Goal: Information Seeking & Learning: Learn about a topic

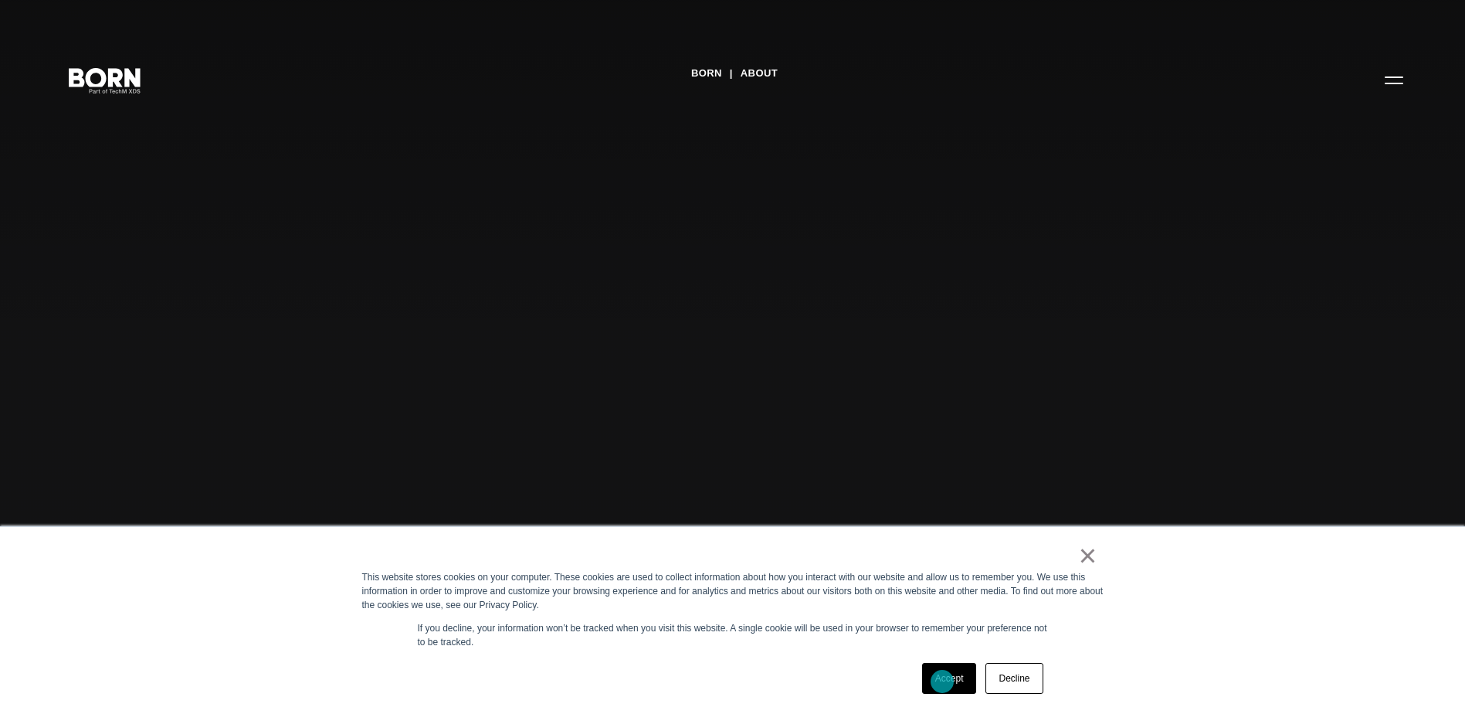
click at [942, 681] on link "Accept" at bounding box center [949, 678] width 55 height 31
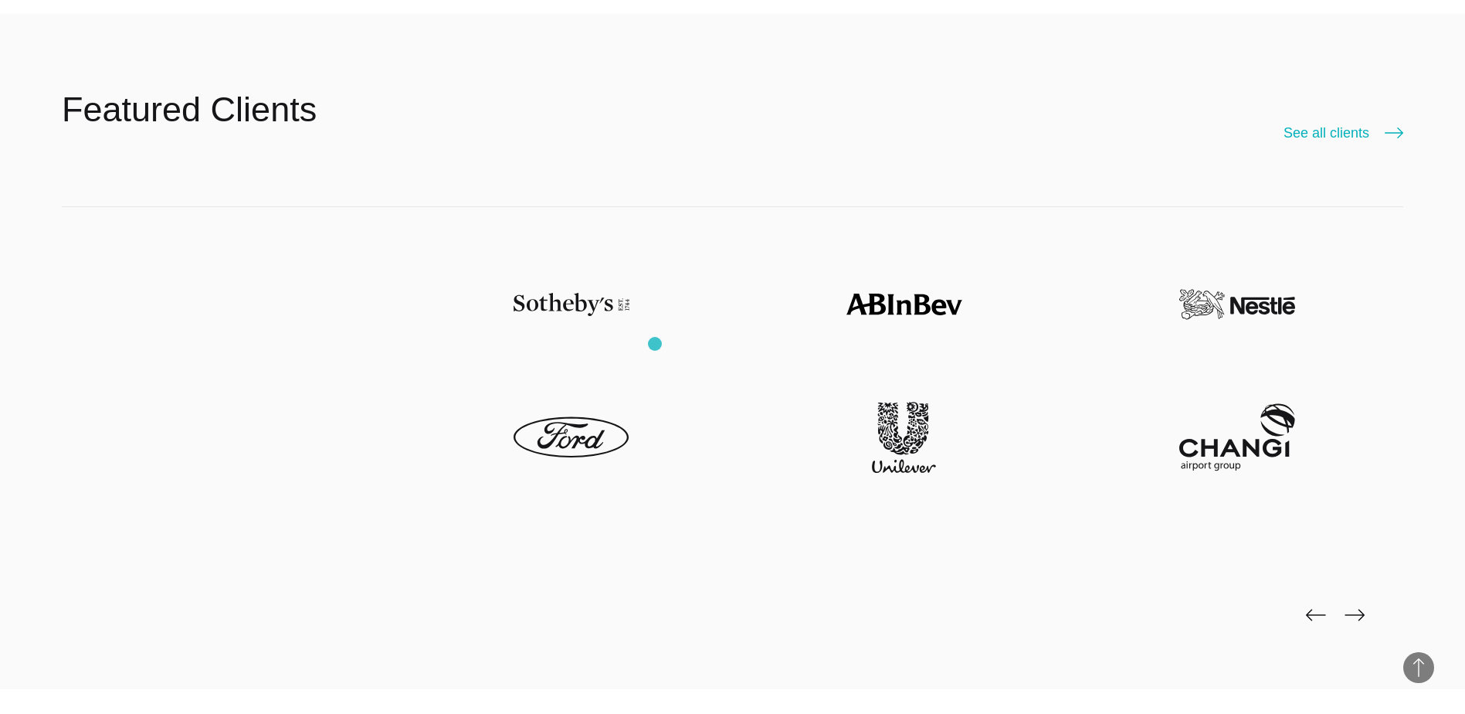
scroll to position [3939, 0]
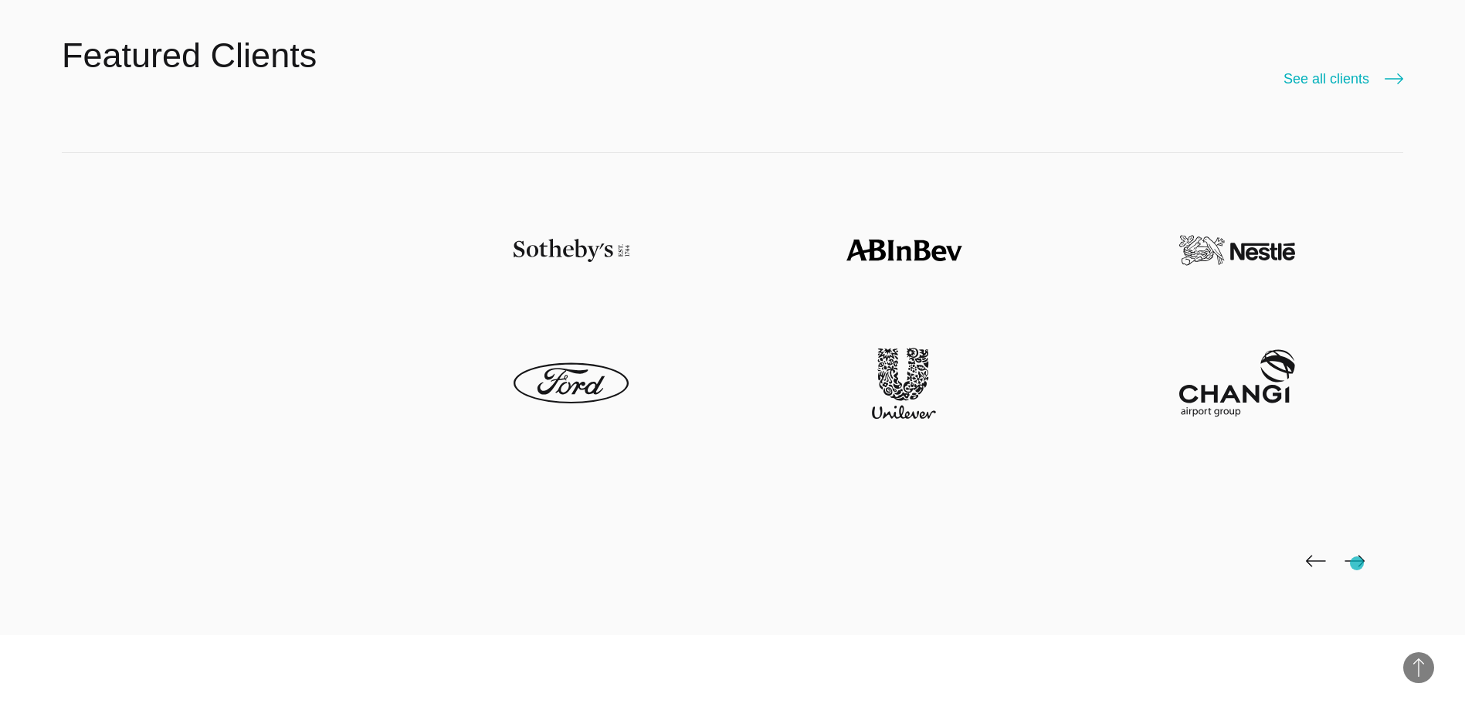
click at [1357, 562] on img at bounding box center [1355, 561] width 20 height 12
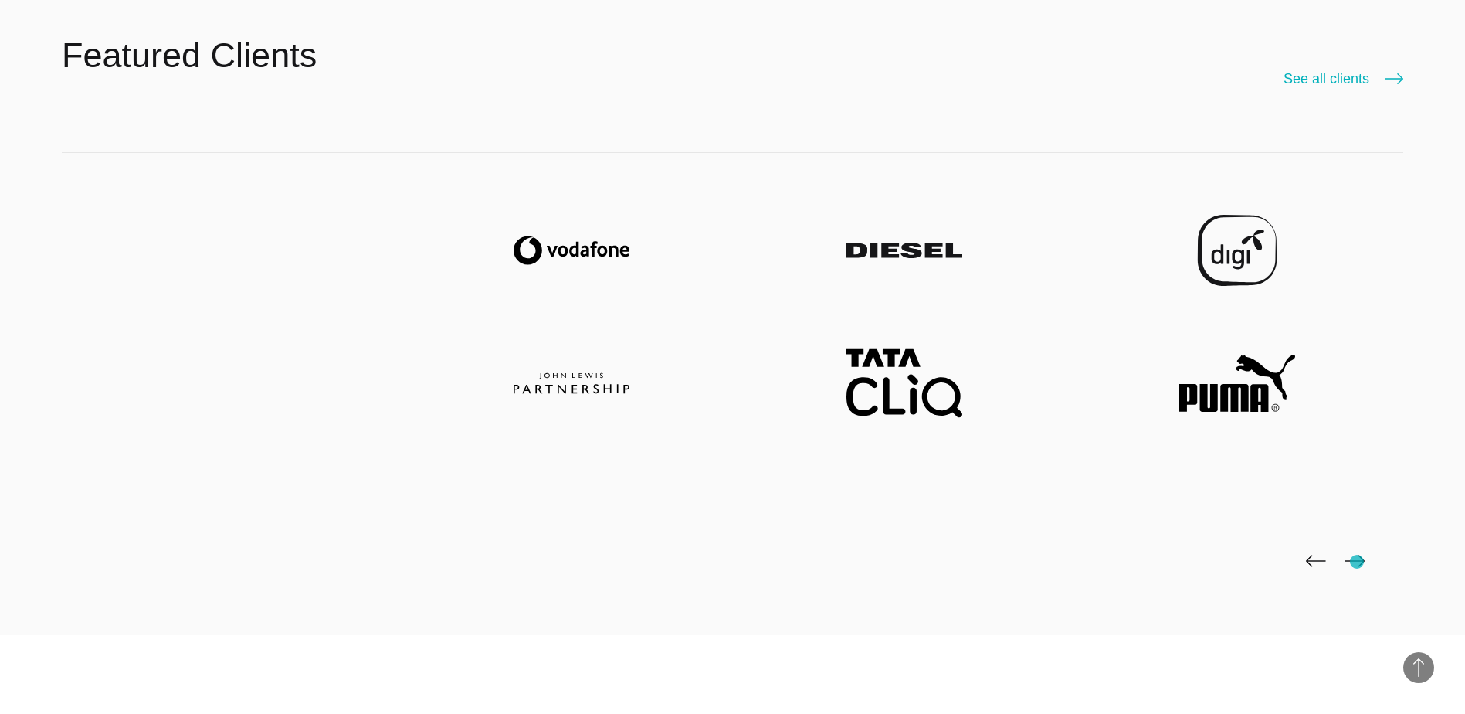
click at [1357, 562] on img at bounding box center [1355, 561] width 20 height 12
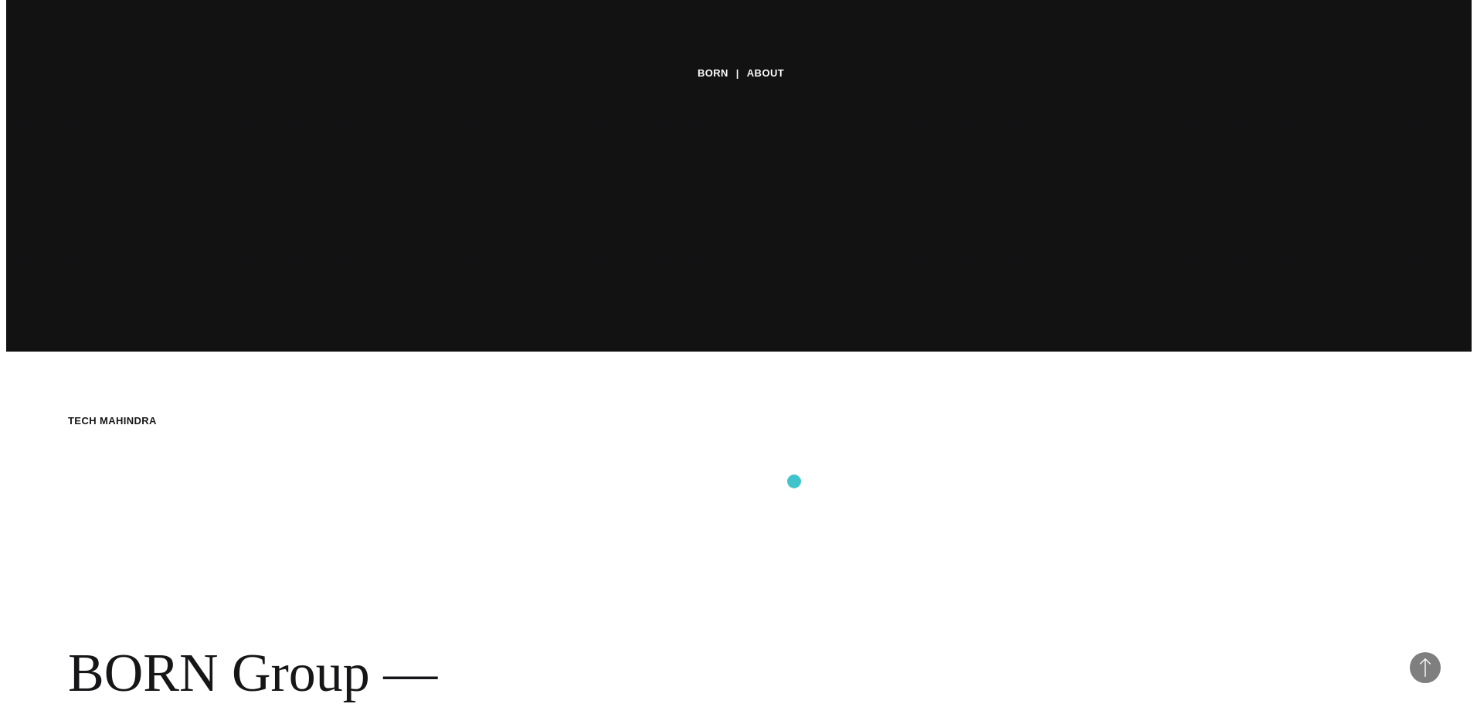
scroll to position [0, 0]
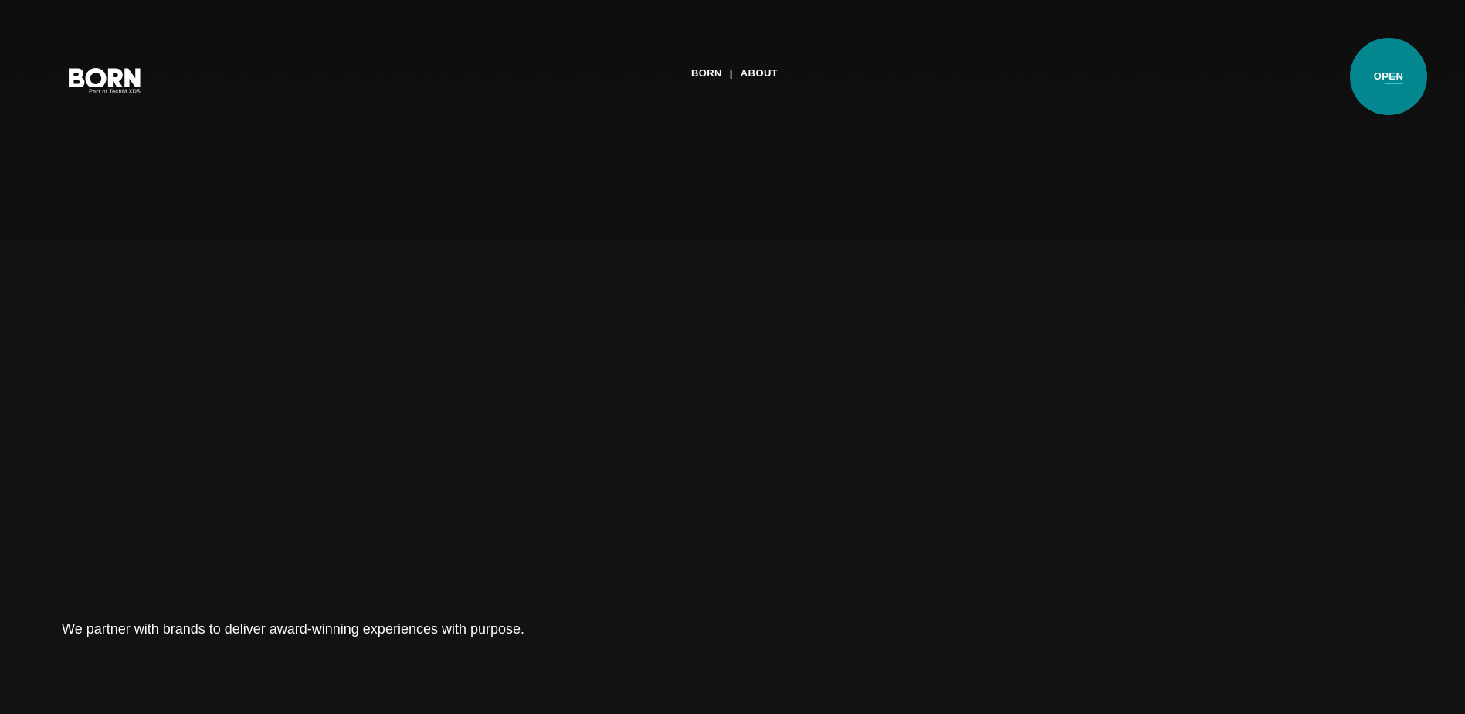
click at [1389, 76] on button "Primary Menu" at bounding box center [1394, 79] width 37 height 32
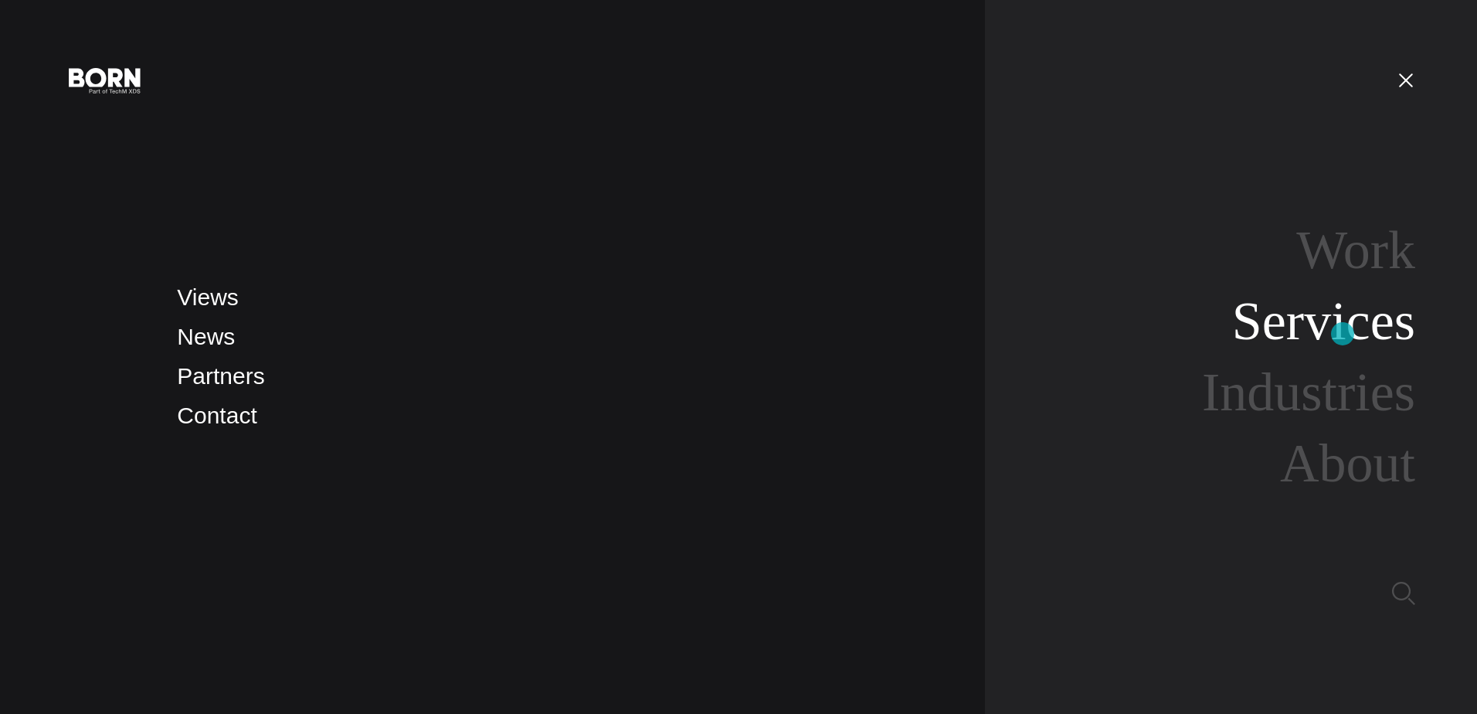
click at [1342, 334] on link "Services" at bounding box center [1323, 320] width 183 height 59
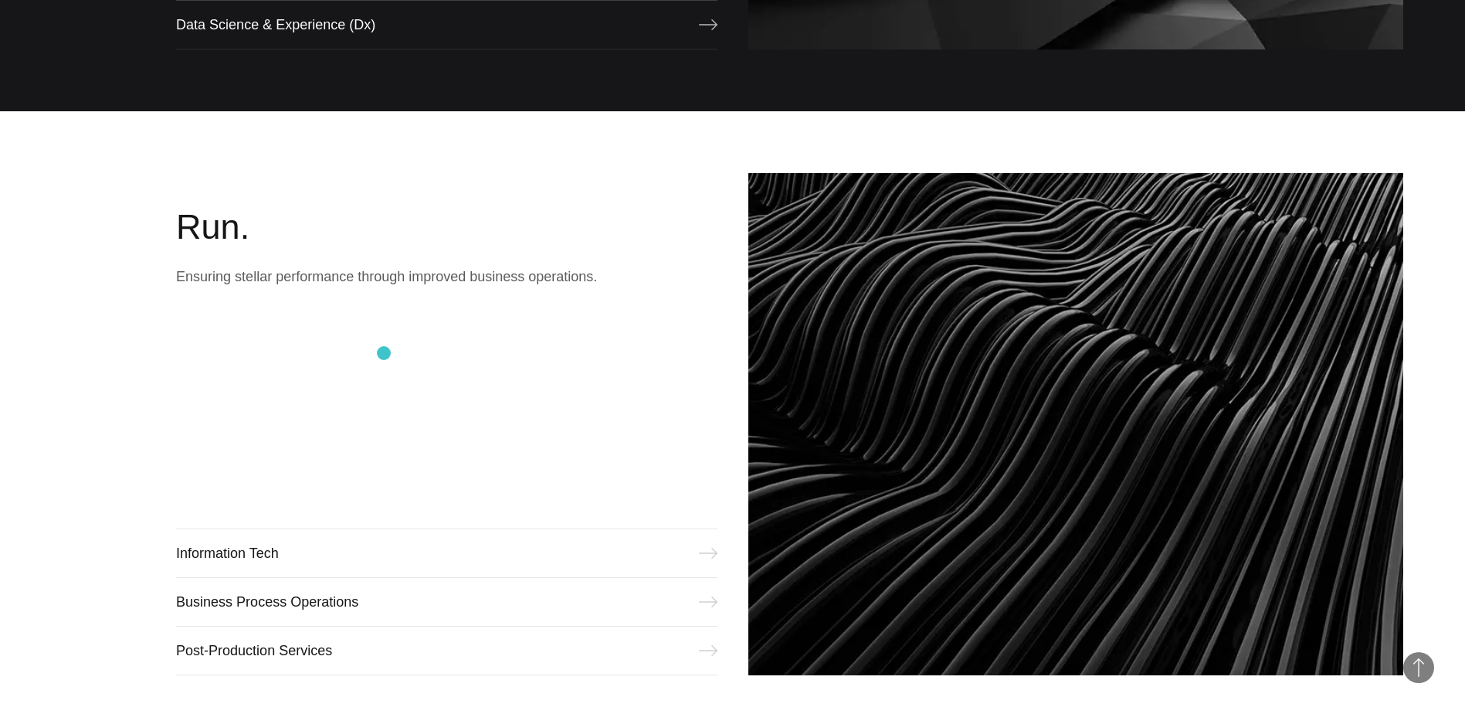
scroll to position [1699, 0]
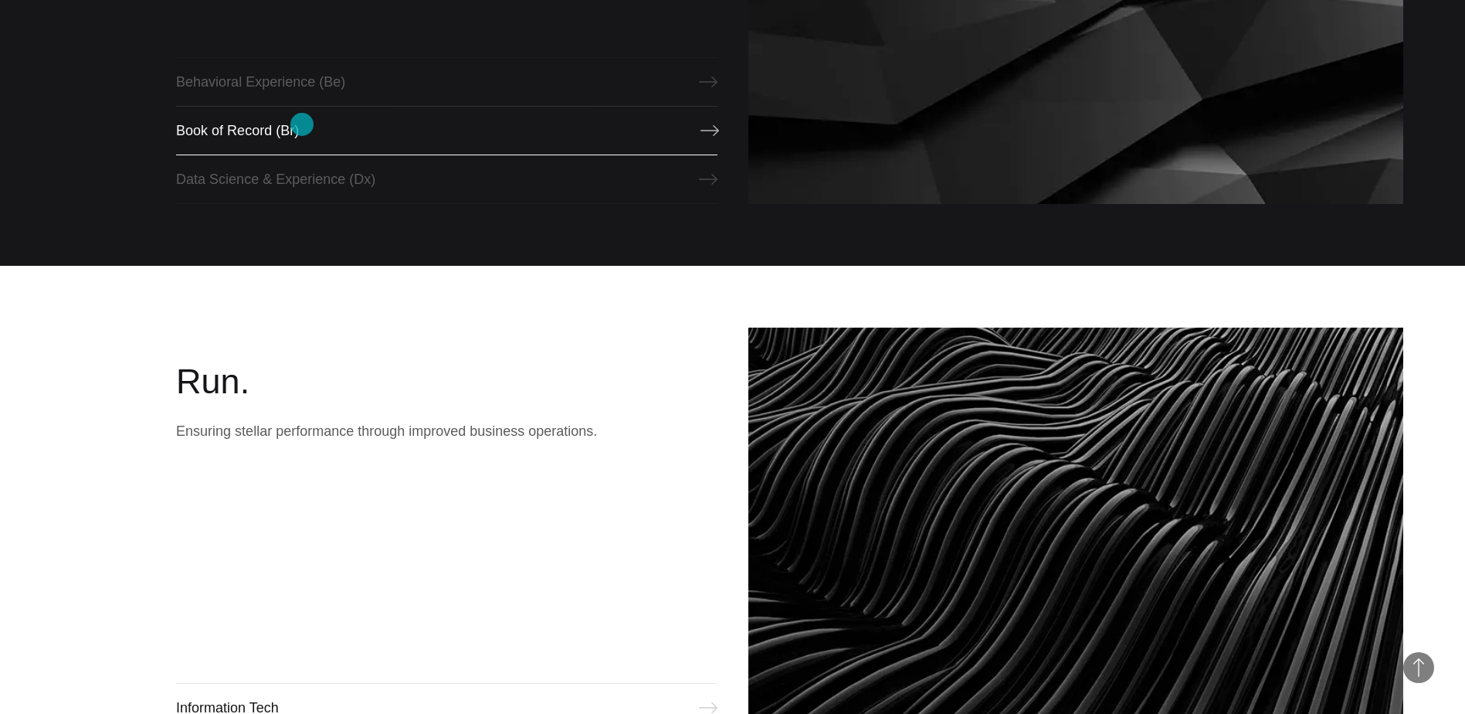
click at [302, 124] on link "Book of Record (Br)" at bounding box center [446, 130] width 541 height 49
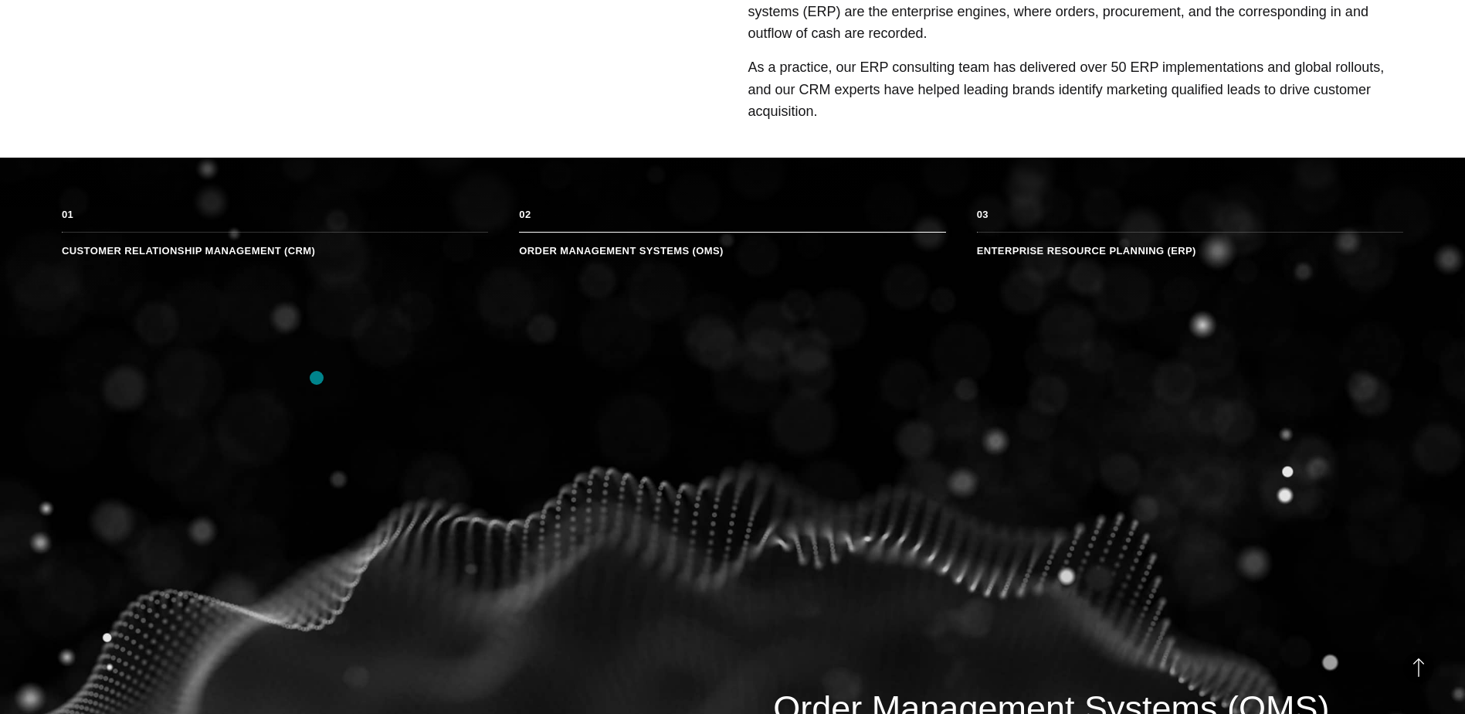
scroll to position [1004, 0]
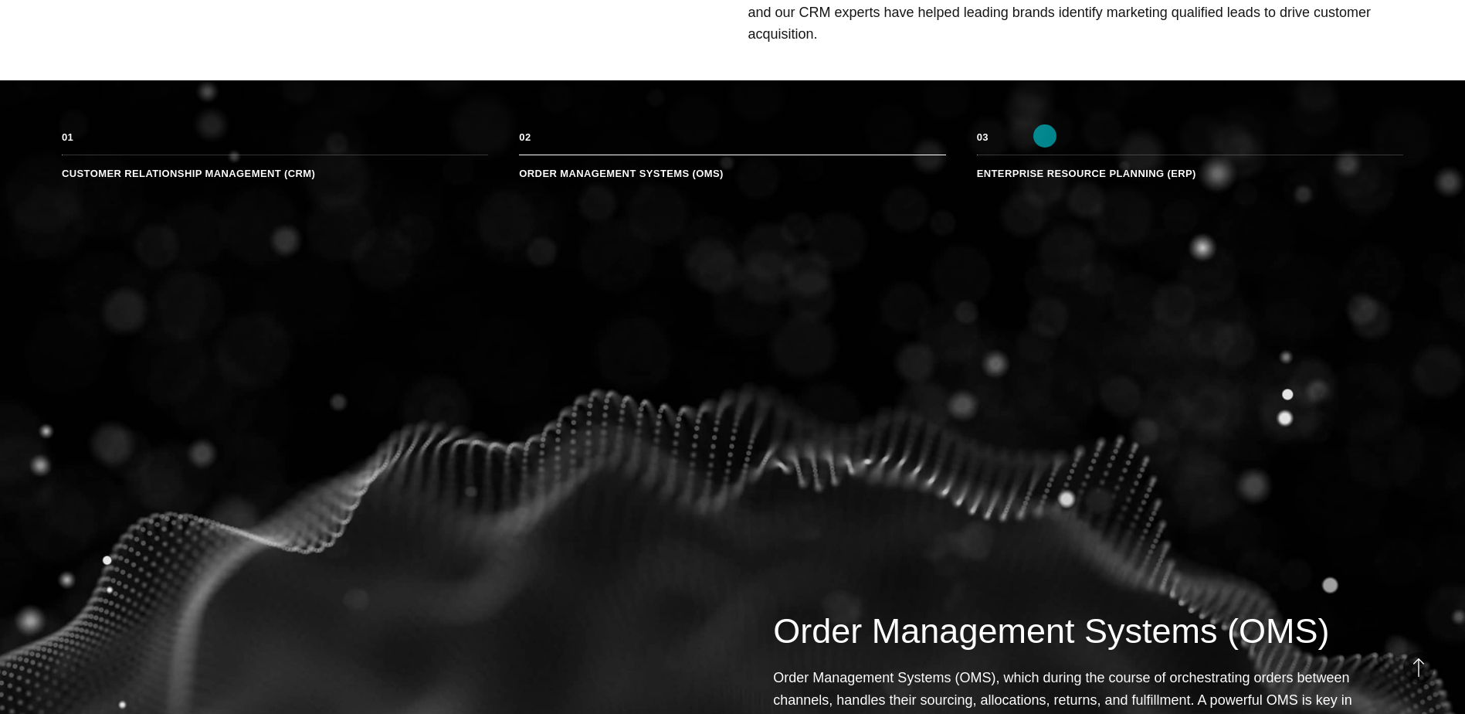
click at [1045, 154] on li "Enterprise Resource Planning (ERP)" at bounding box center [1190, 166] width 426 height 25
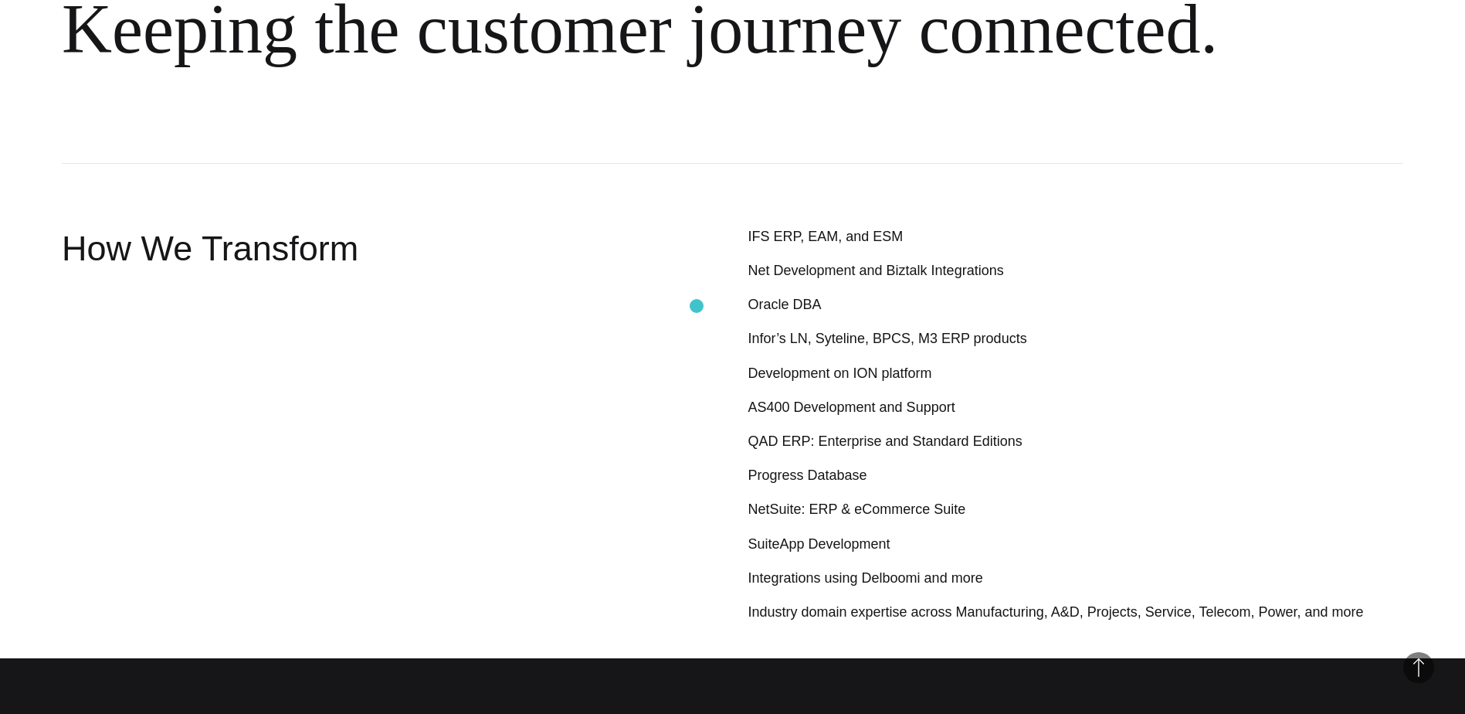
scroll to position [2086, 0]
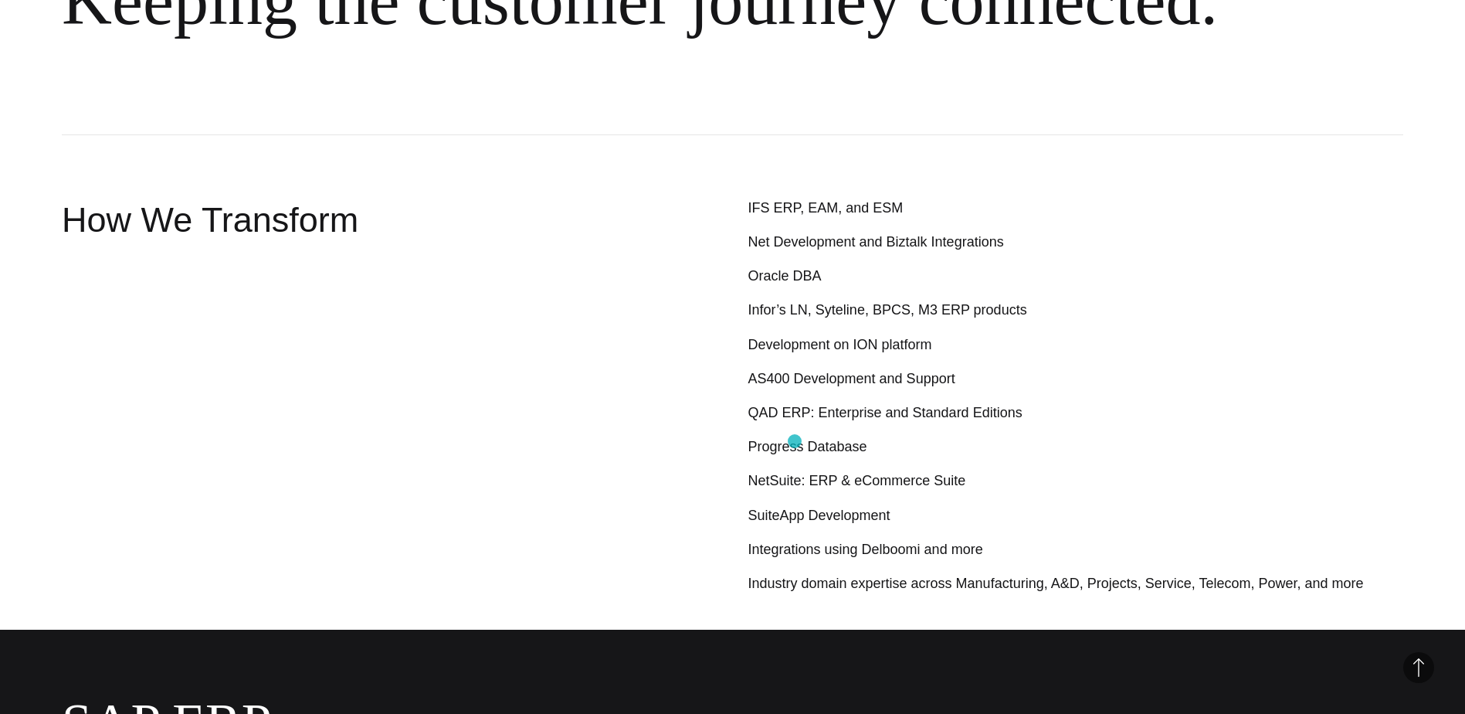
click at [795, 470] on p "NetSuite: ERP & eCommerce Suite" at bounding box center [1076, 481] width 656 height 22
click at [820, 504] on p "SuiteApp Development" at bounding box center [1076, 515] width 656 height 22
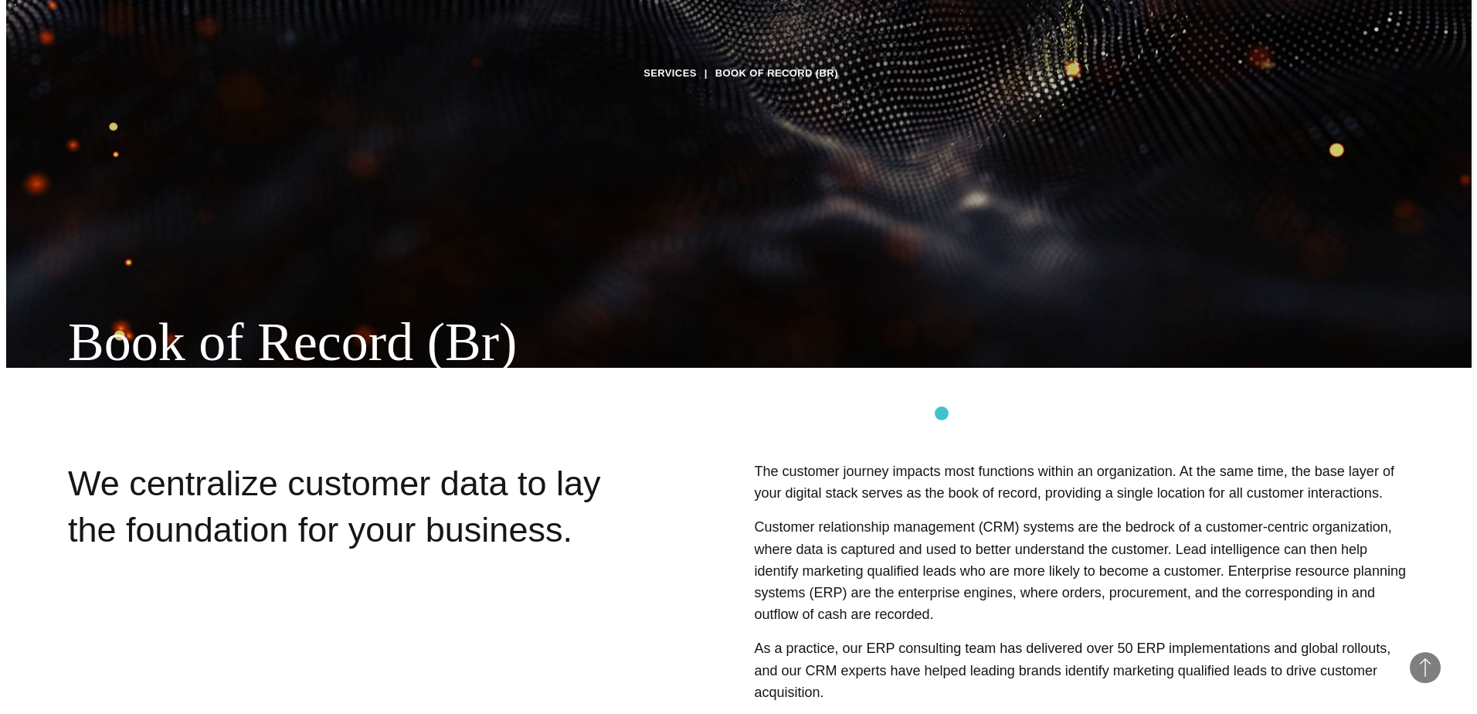
scroll to position [0, 0]
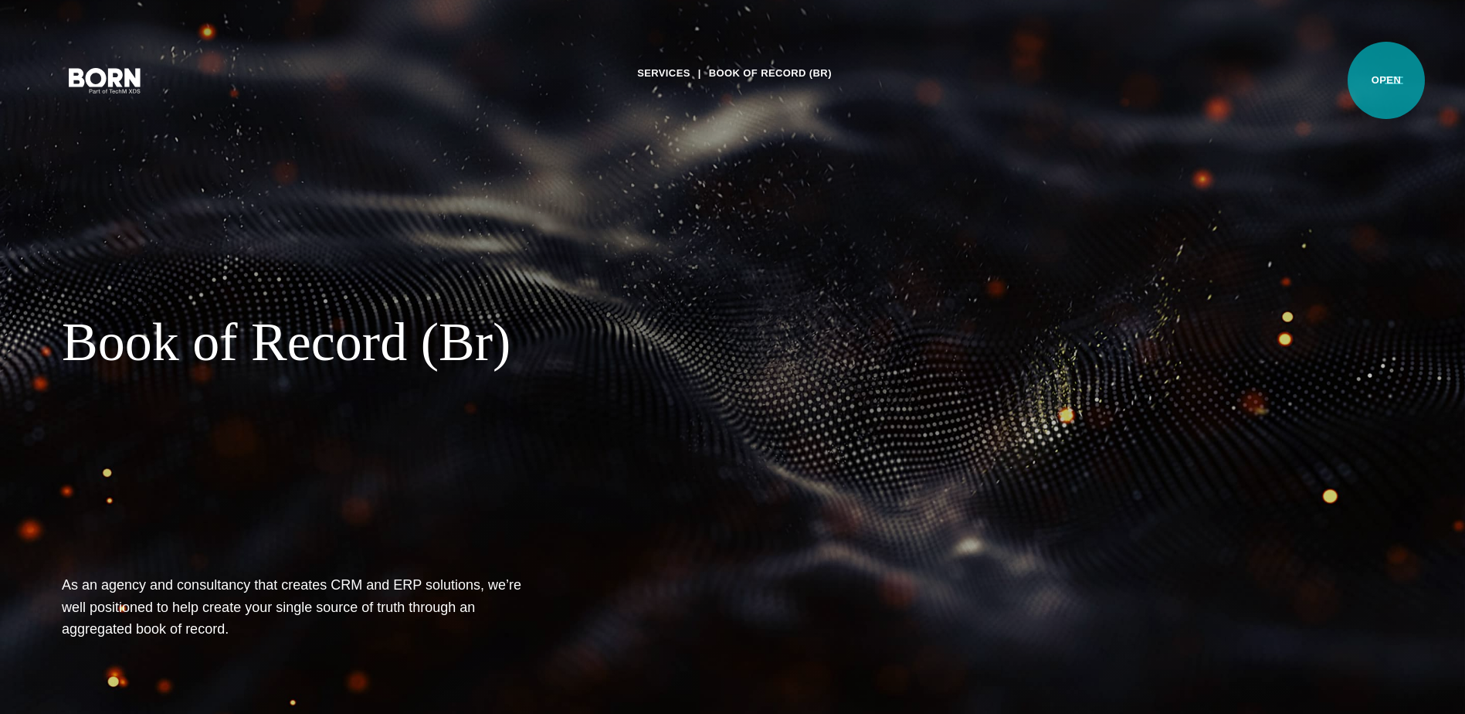
click at [1386, 80] on button "Primary Menu" at bounding box center [1394, 79] width 37 height 32
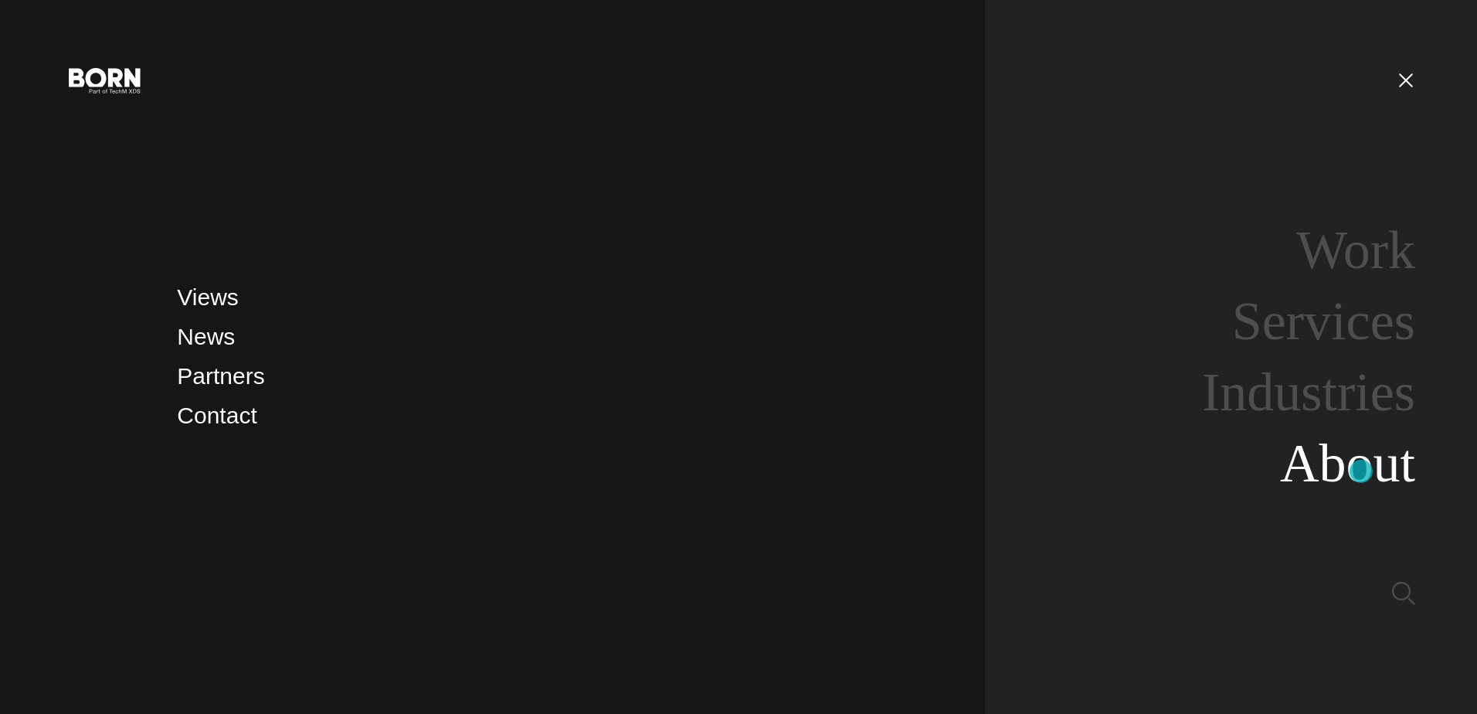
click at [1361, 471] on link "About" at bounding box center [1347, 462] width 135 height 59
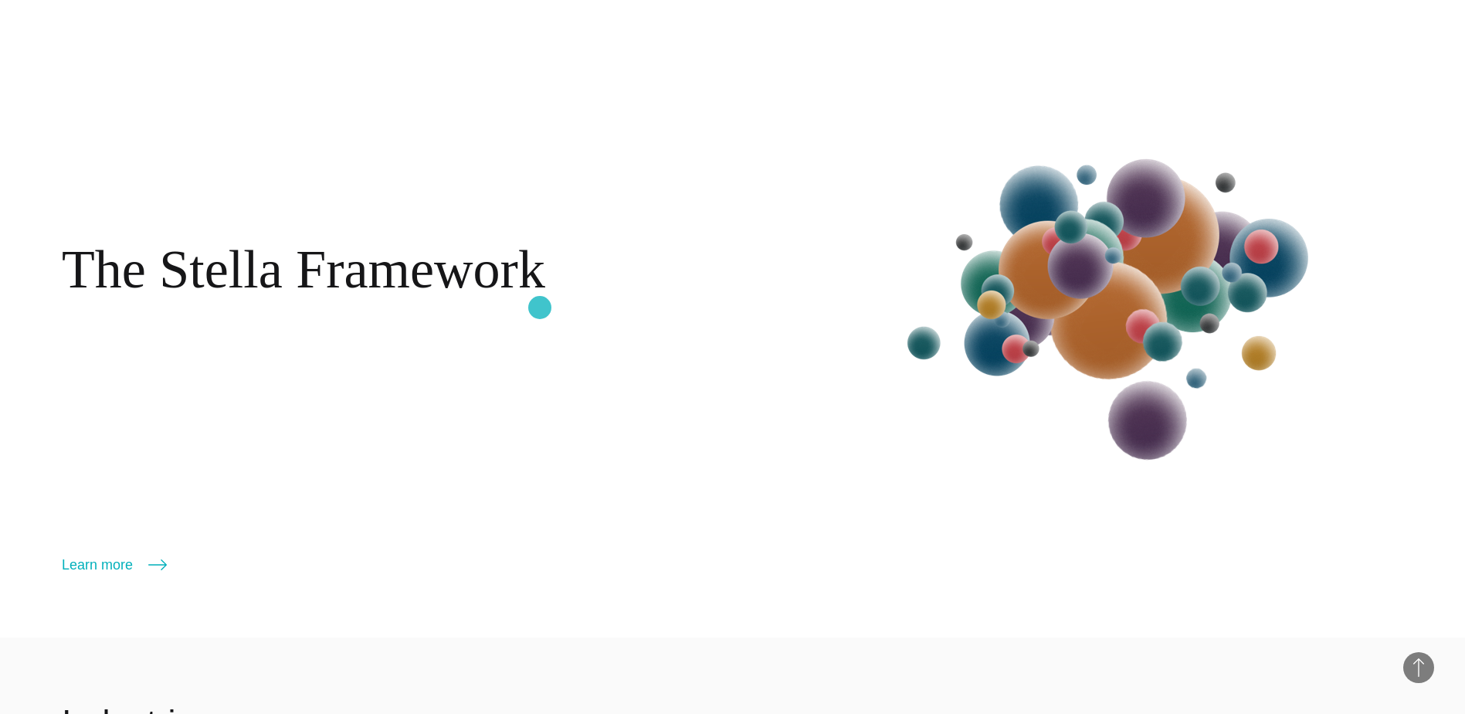
scroll to position [2240, 0]
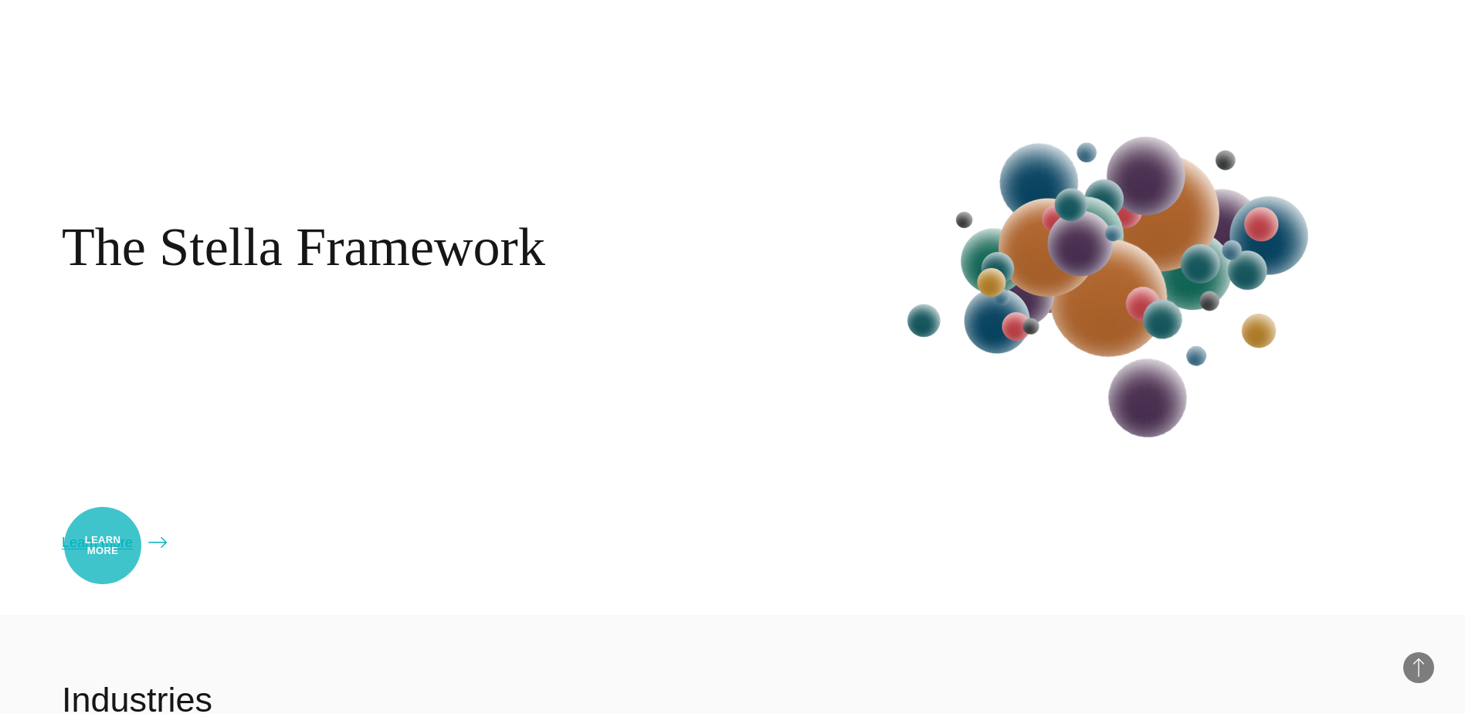
click at [103, 545] on link "Learn more" at bounding box center [114, 542] width 105 height 22
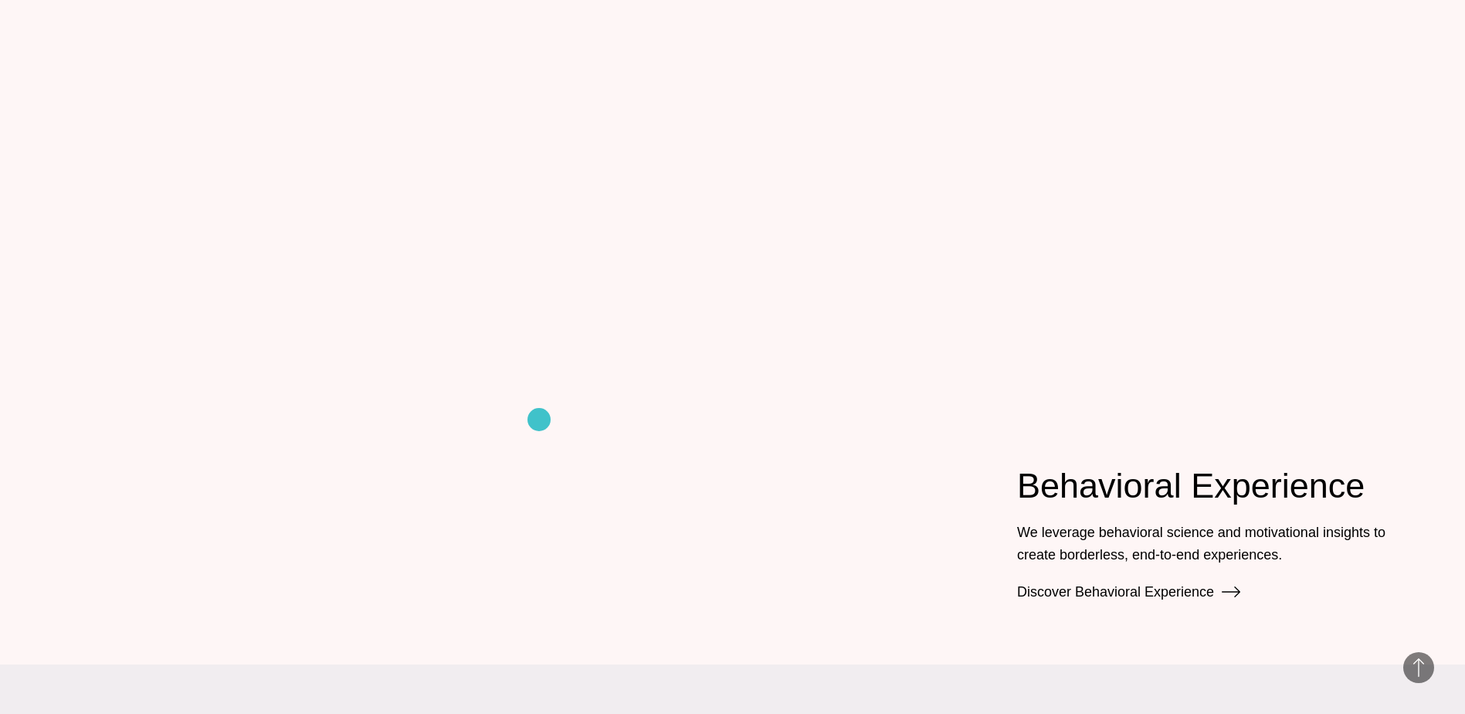
scroll to position [2163, 0]
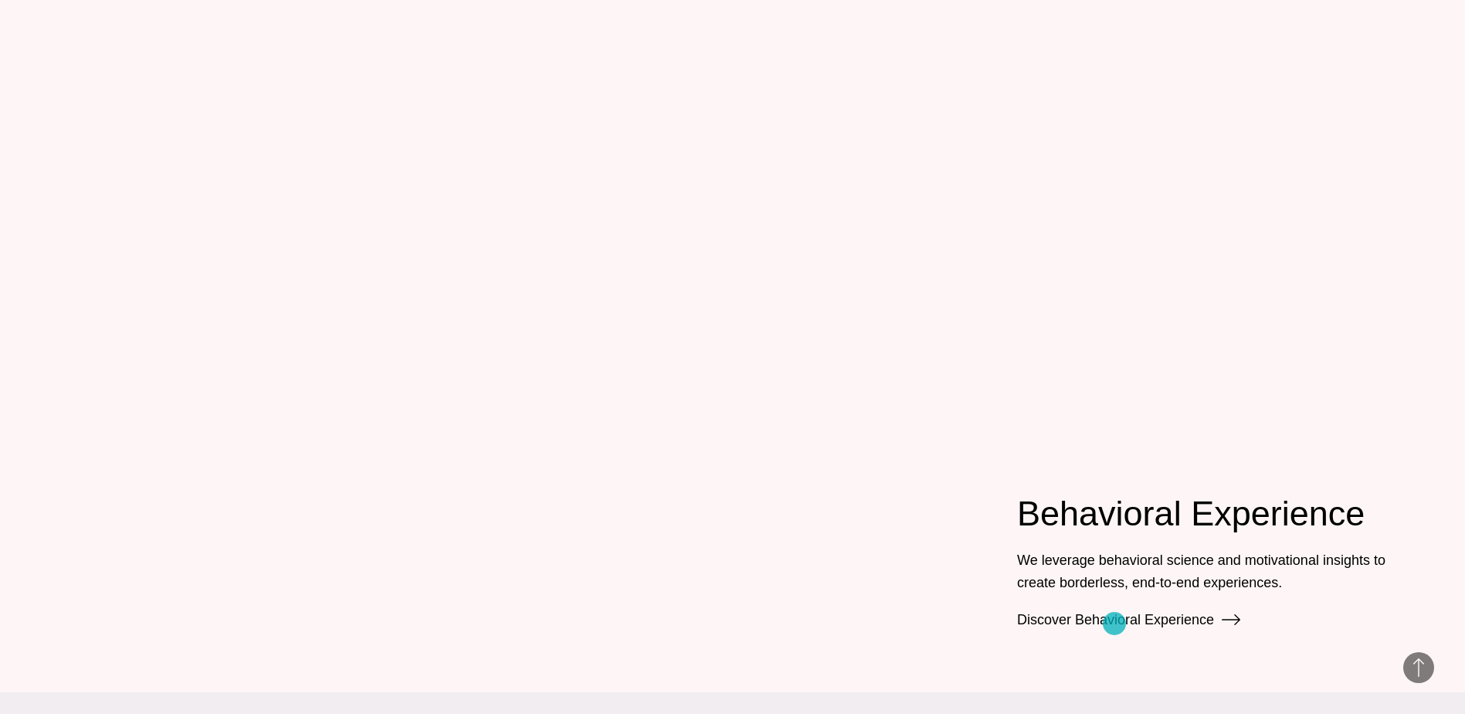
click at [1115, 623] on link "Discover Behavioral Experience" at bounding box center [1128, 619] width 223 height 15
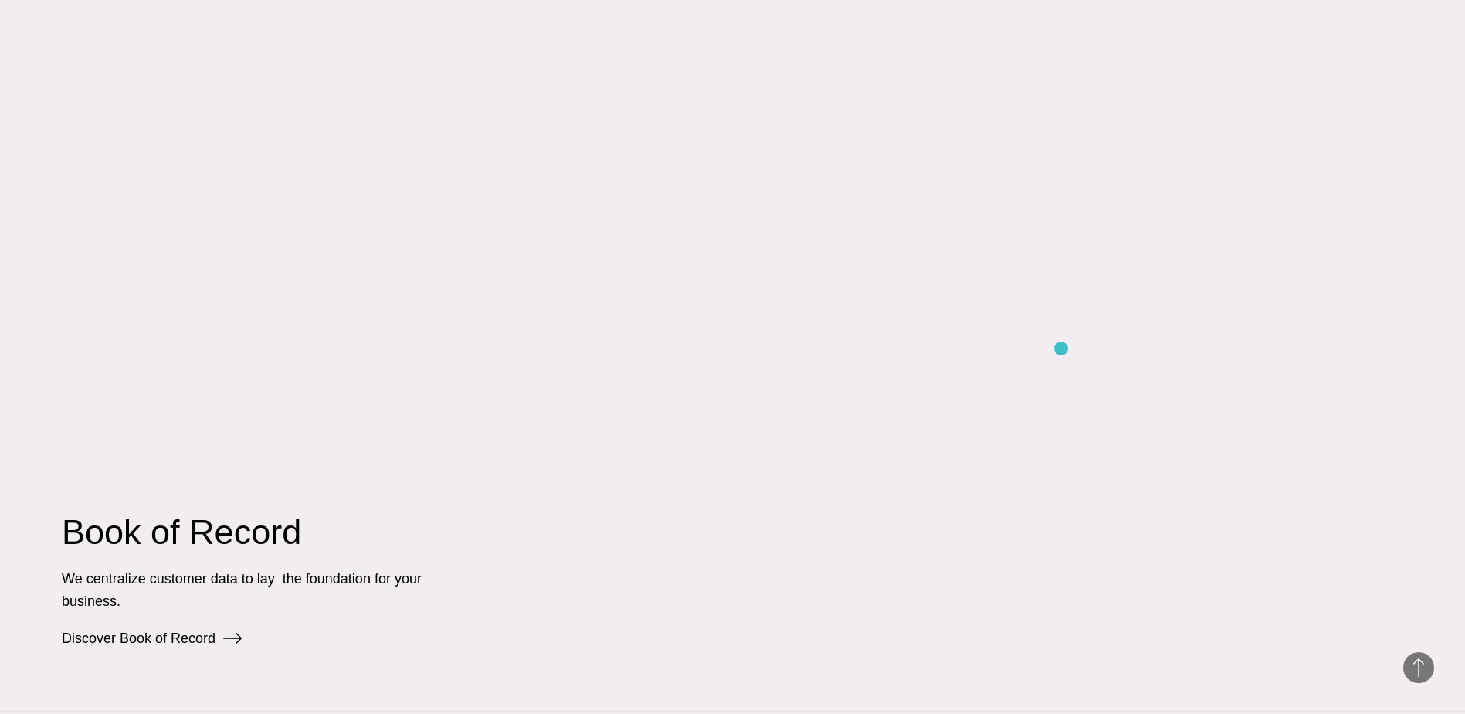
scroll to position [2935, 0]
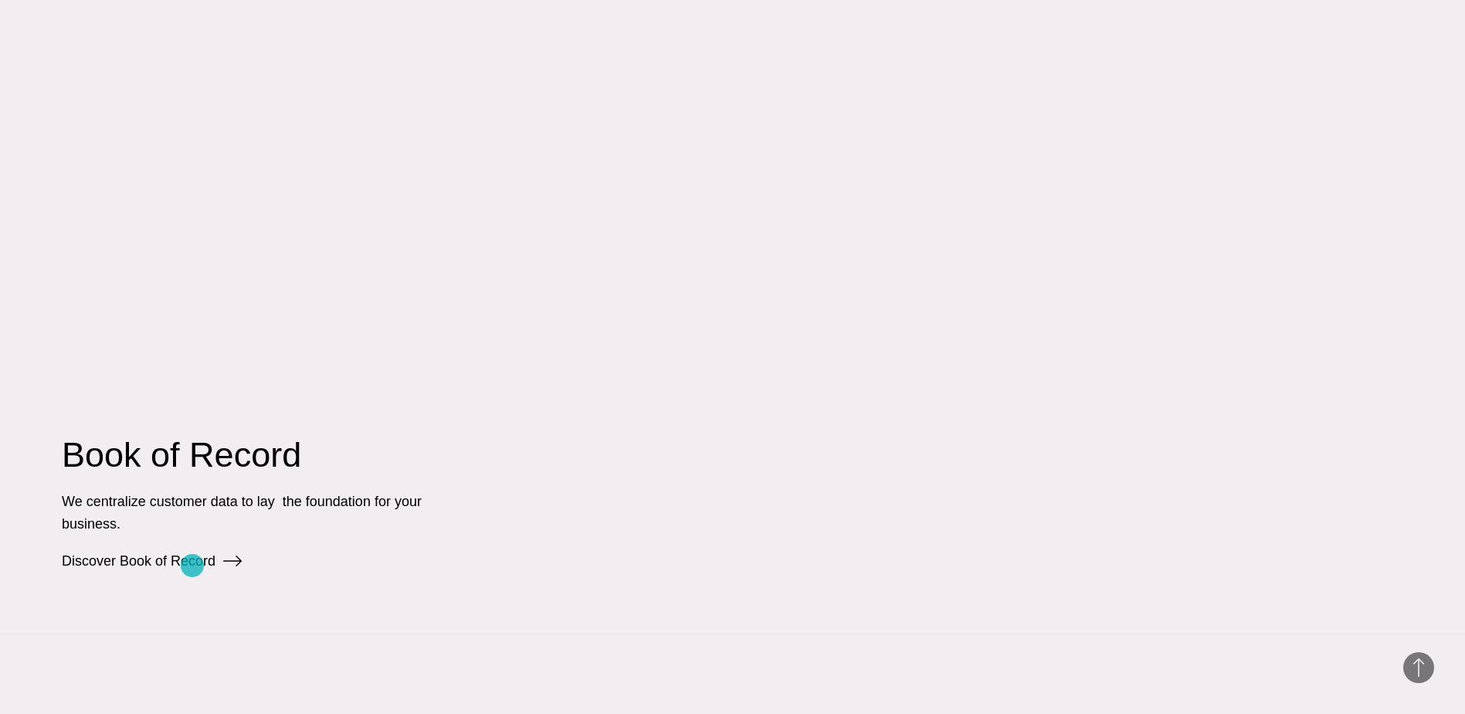
click at [192, 565] on link "Discover Book of Record" at bounding box center [152, 560] width 180 height 15
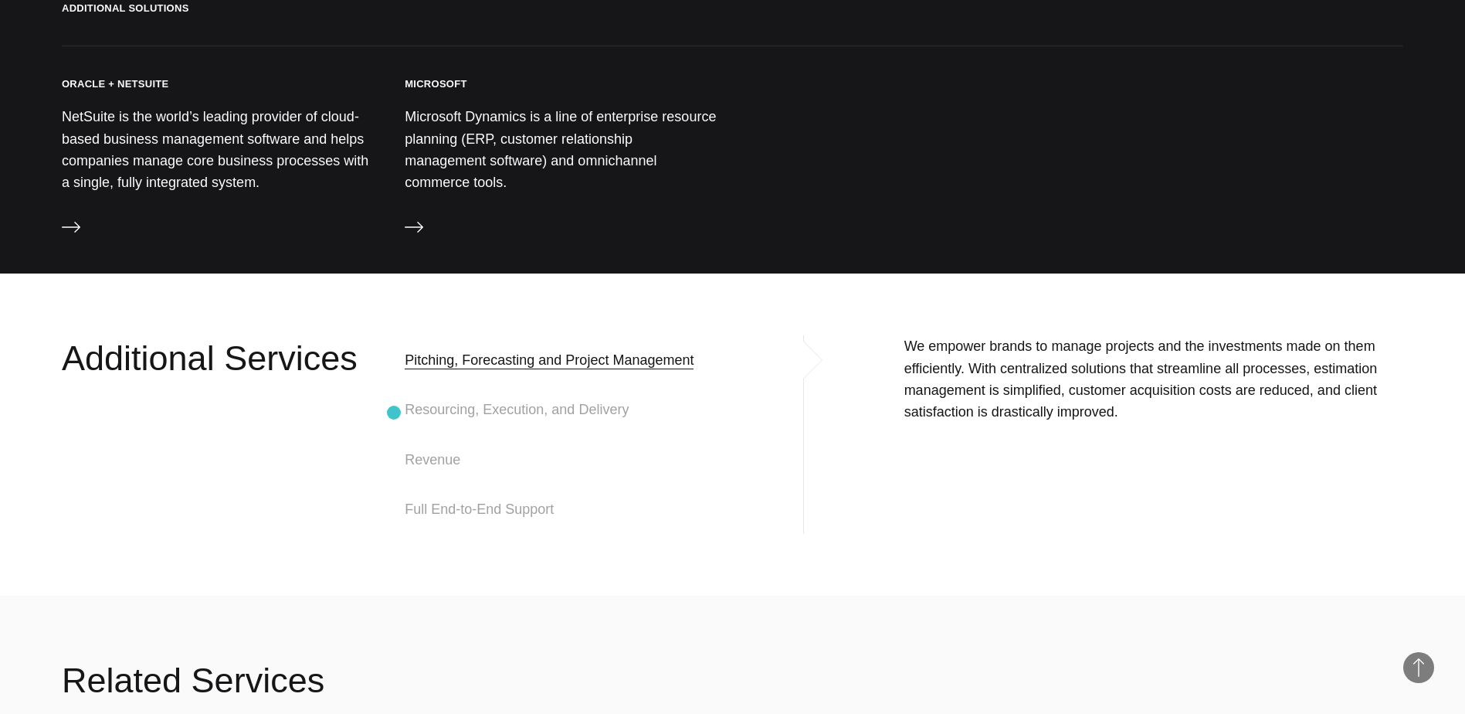
scroll to position [3399, 0]
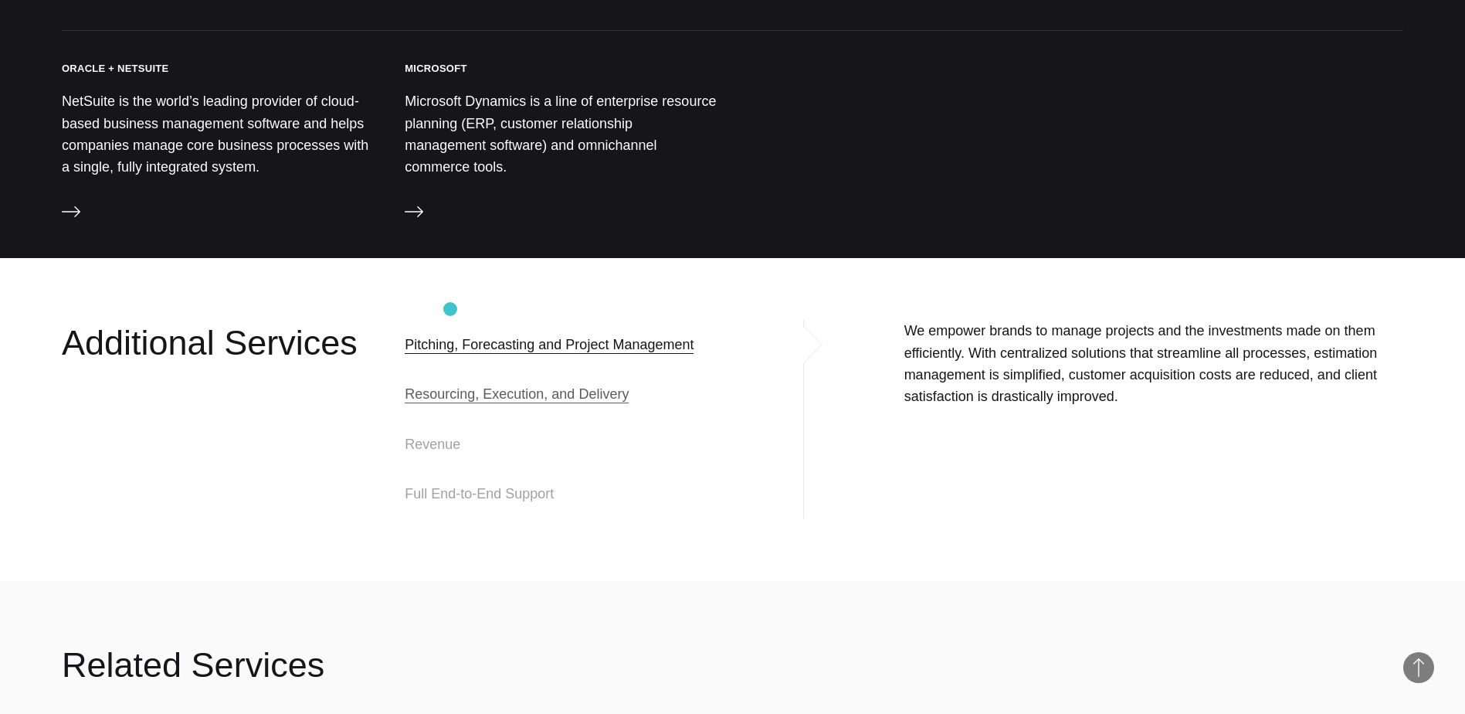
click at [451, 385] on span "Resourcing, Execution, and Delivery" at bounding box center [517, 394] width 224 height 19
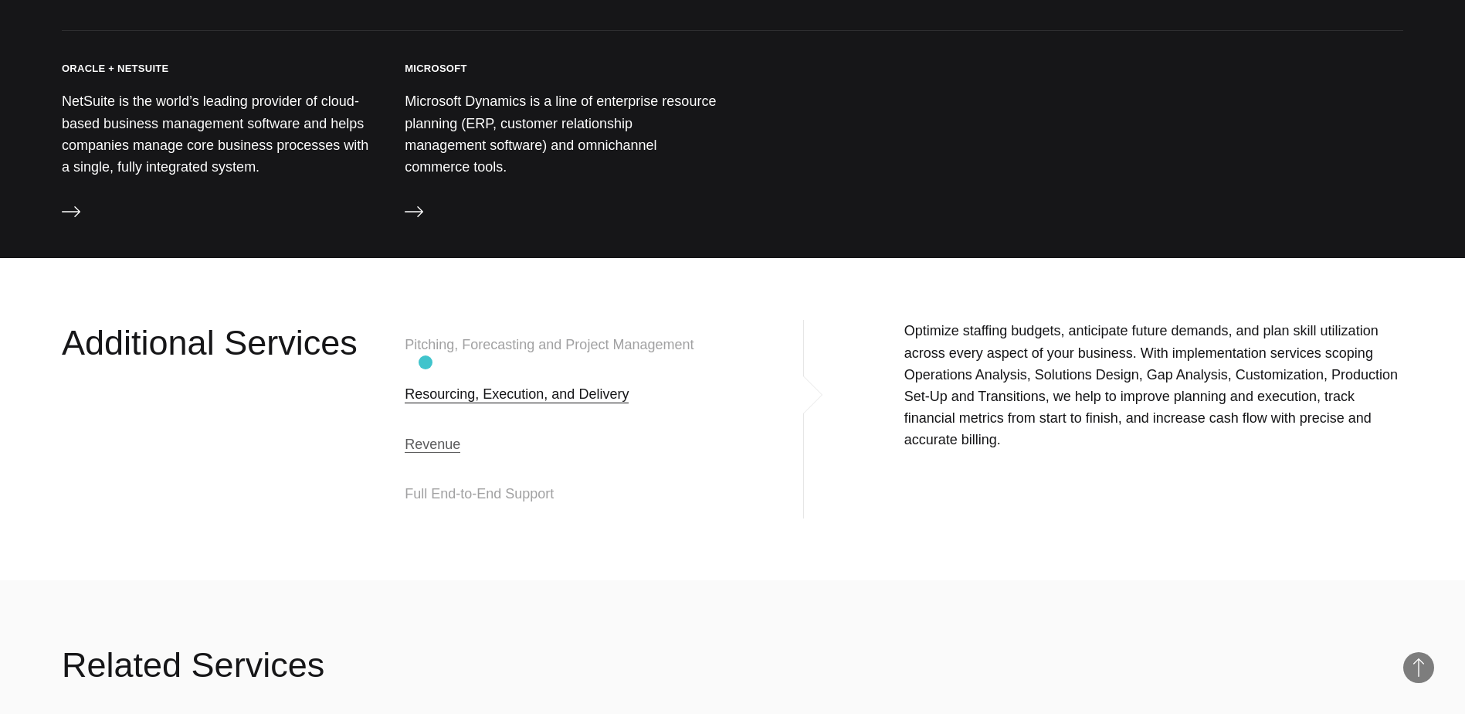
click at [426, 435] on span "Revenue" at bounding box center [433, 444] width 56 height 19
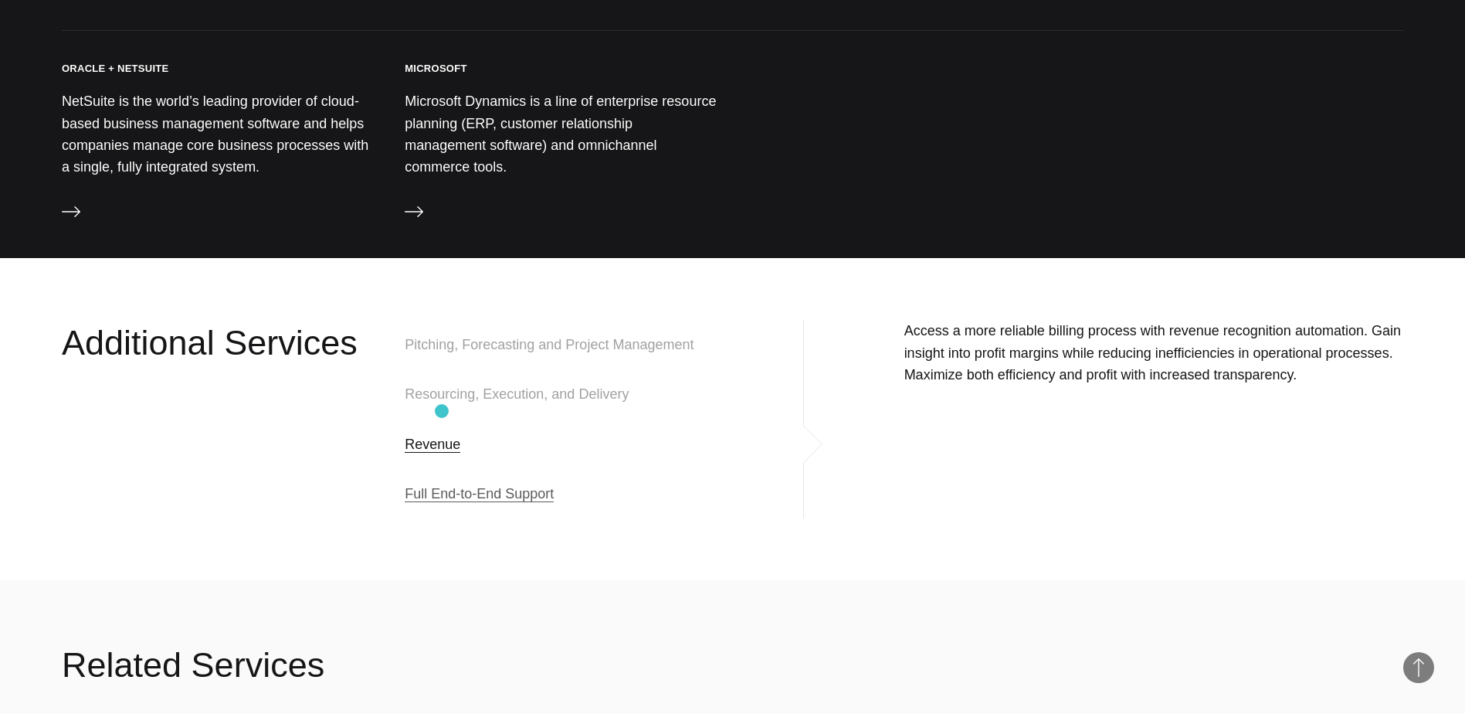
click at [442, 484] on span "Full End-to-End Support" at bounding box center [479, 493] width 149 height 19
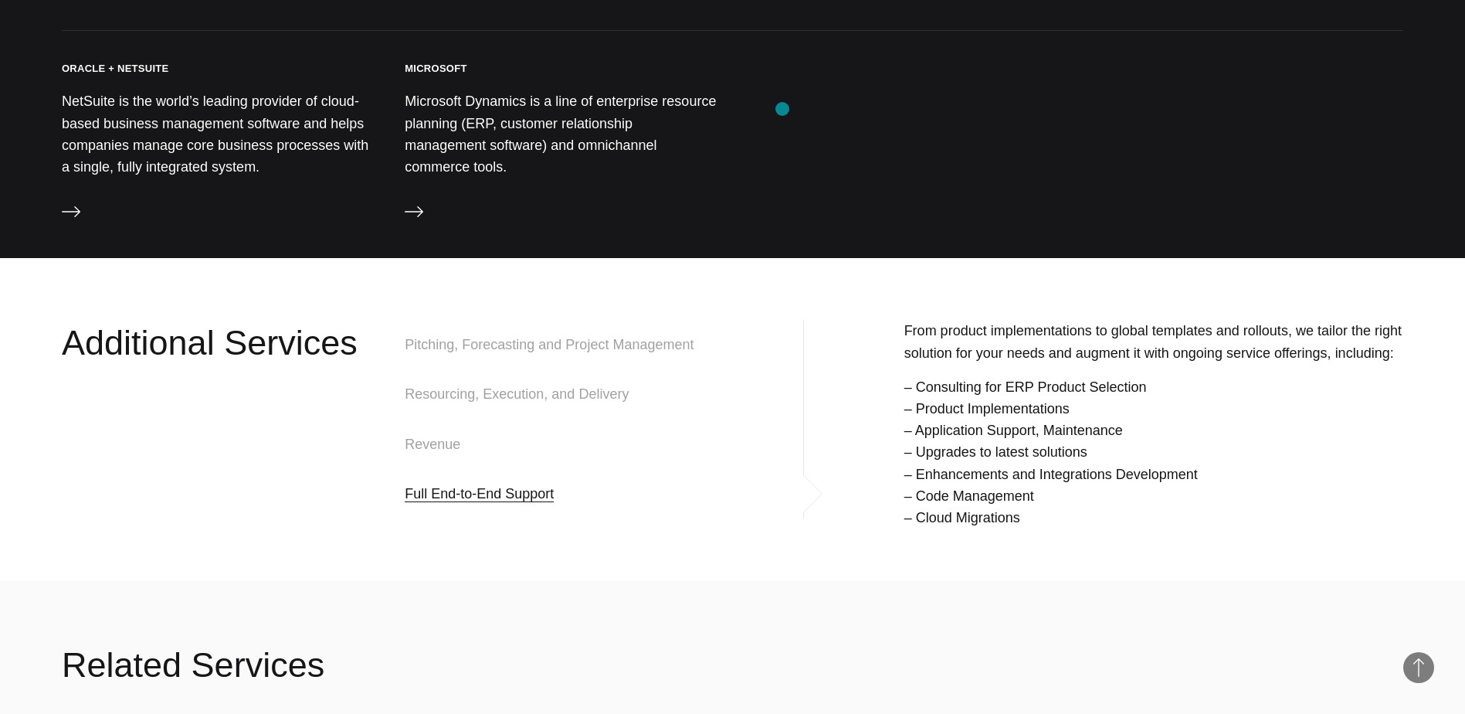
click at [782, 108] on div at bounding box center [904, 144] width 312 height 165
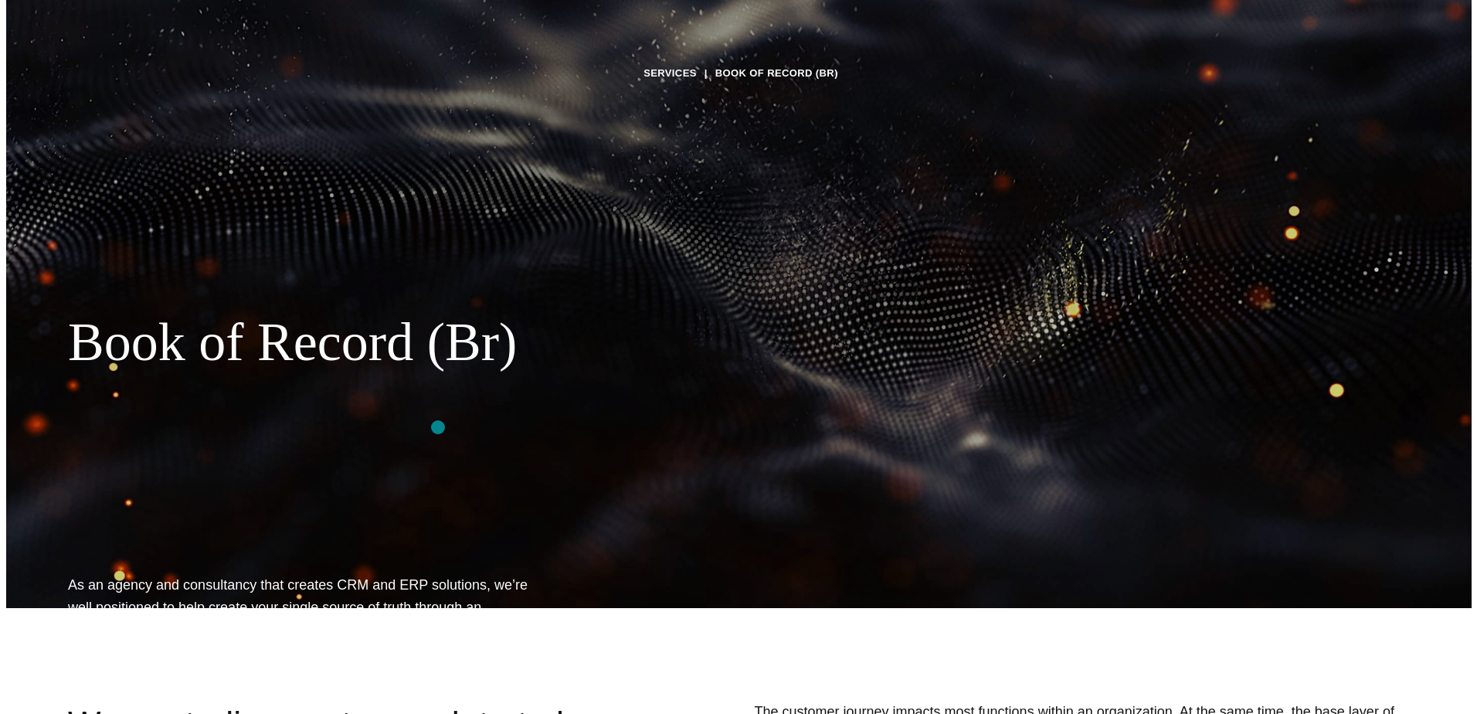
scroll to position [0, 0]
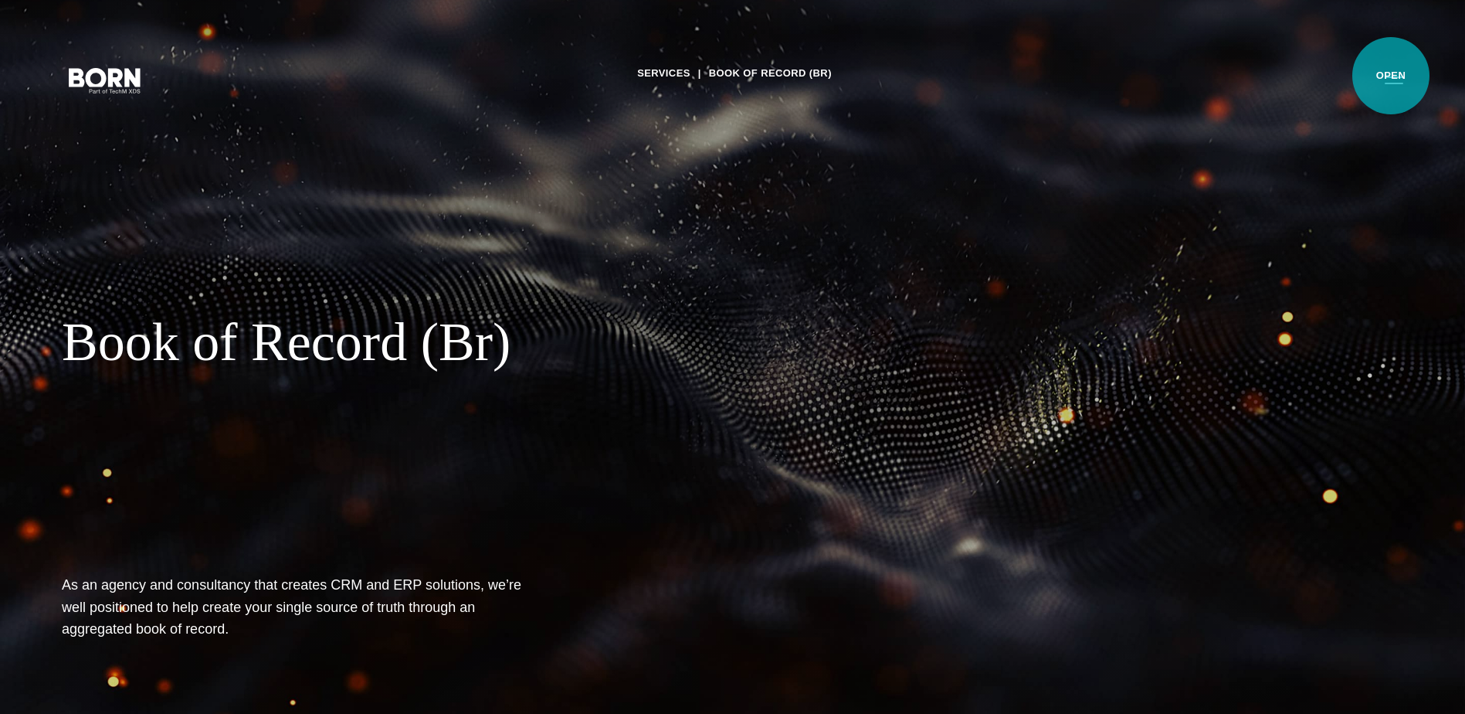
click at [1391, 76] on button "Primary Menu" at bounding box center [1394, 79] width 37 height 32
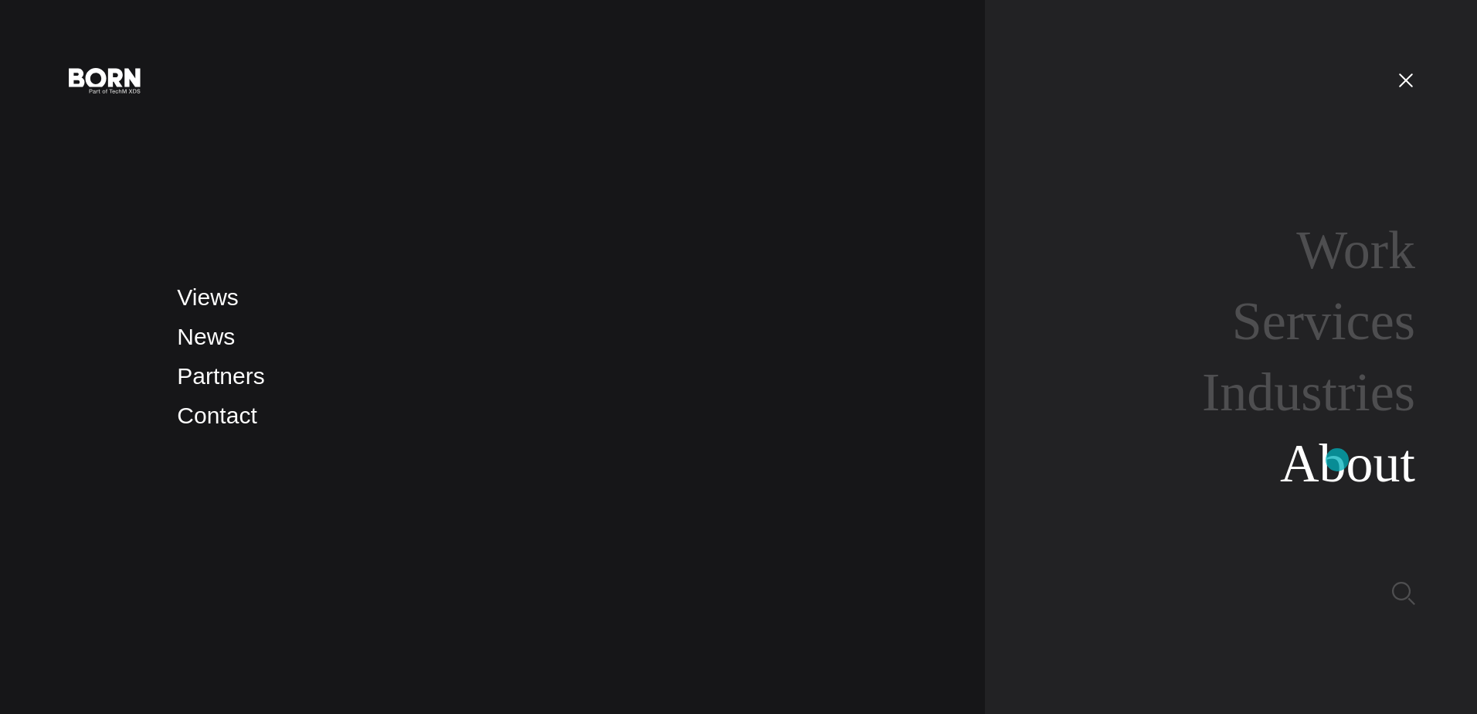
click at [1337, 460] on link "About" at bounding box center [1347, 462] width 135 height 59
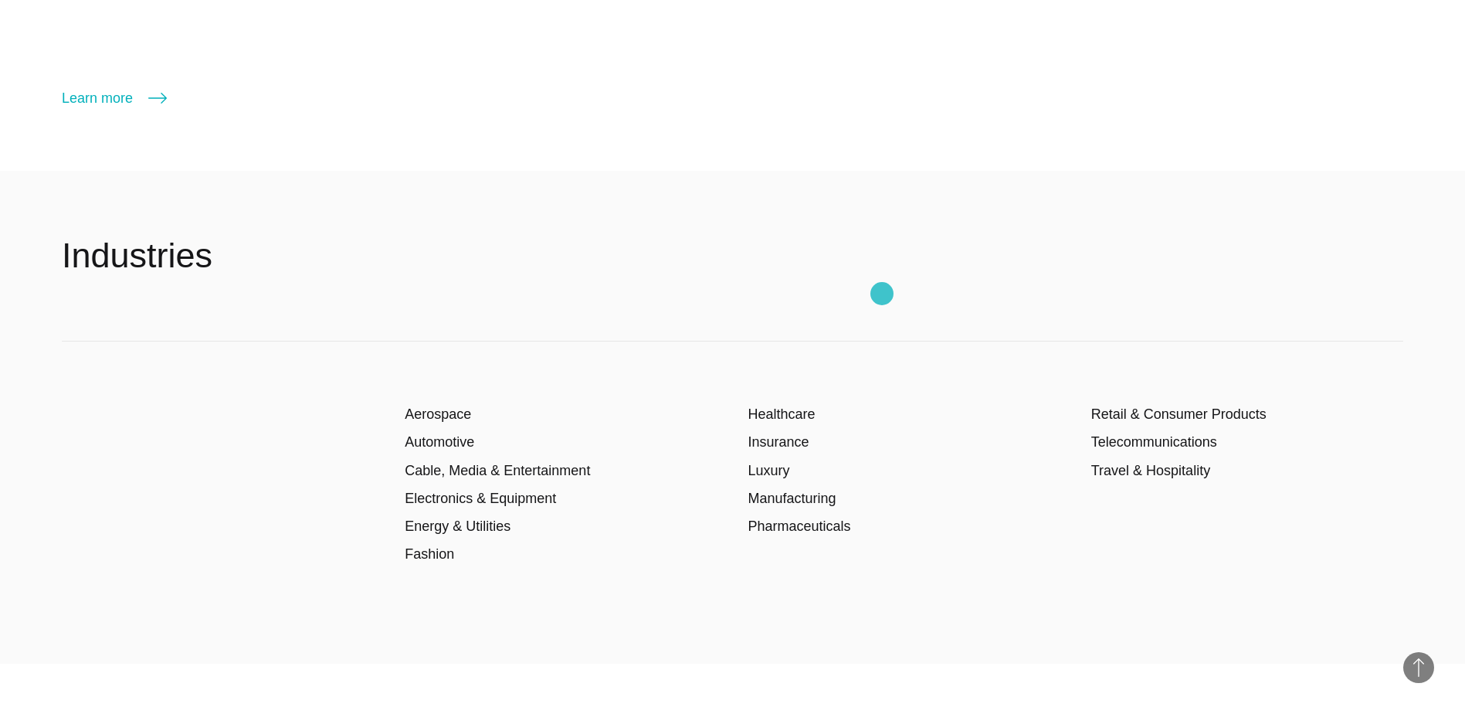
scroll to position [2549, 0]
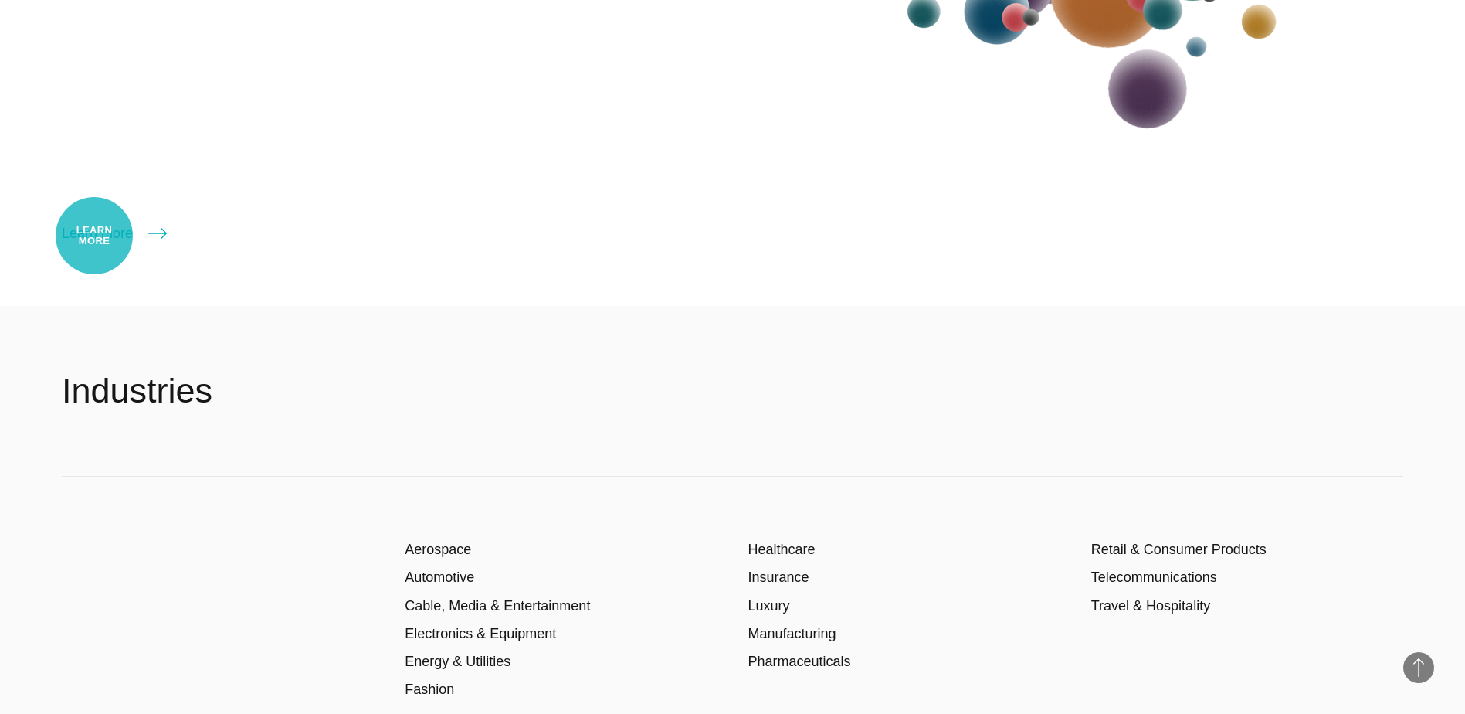
click at [94, 236] on link "Learn more" at bounding box center [114, 233] width 105 height 22
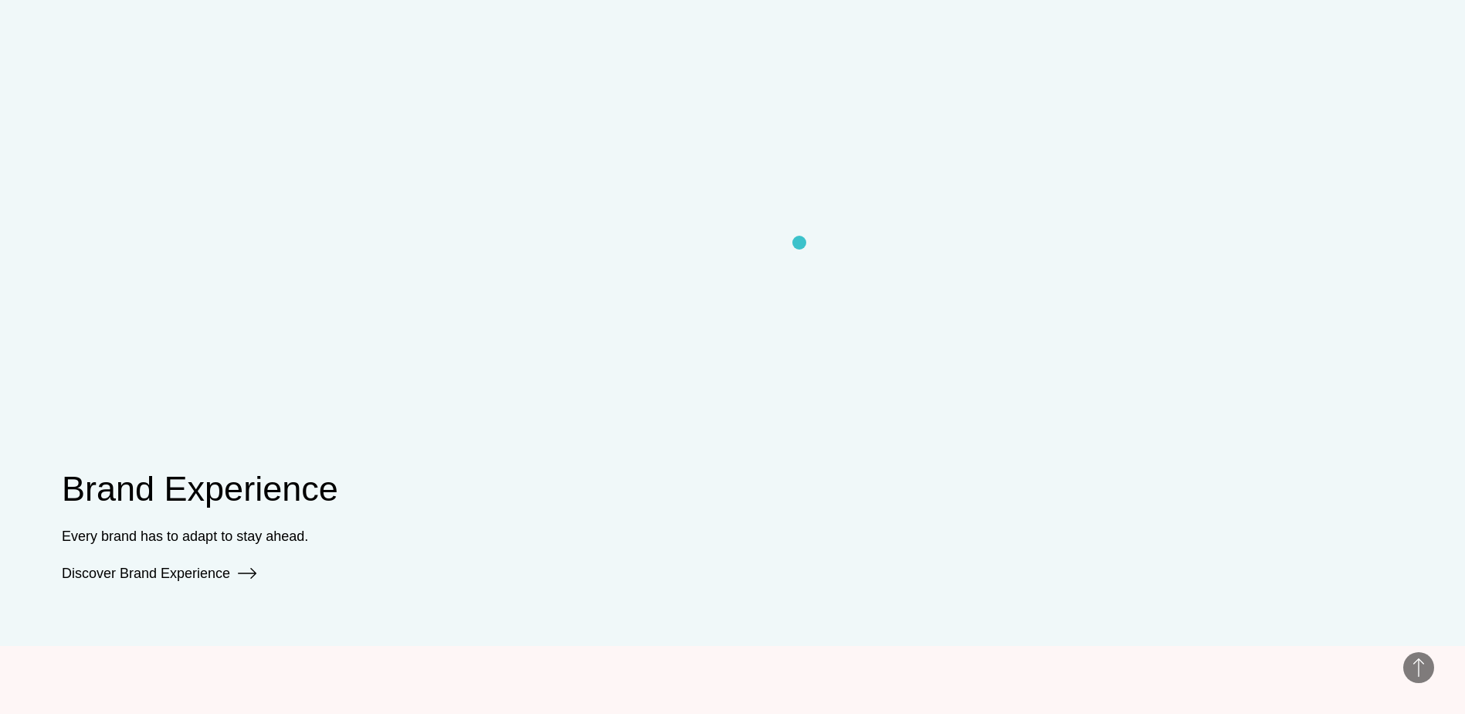
scroll to position [1468, 0]
